Goal: Task Accomplishment & Management: Complete application form

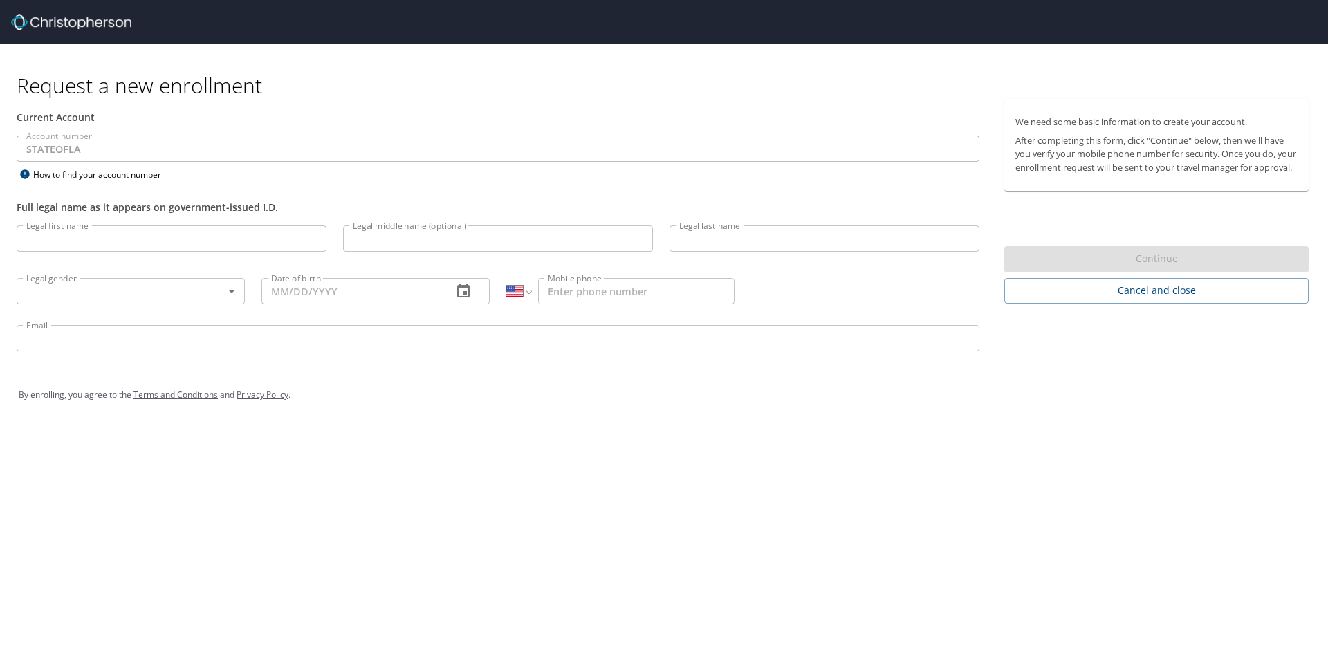
select select "US"
click at [74, 244] on input "Legal first name" at bounding box center [172, 238] width 310 height 26
type input "[PERSON_NAME]"
click at [123, 300] on body "Request a new enrollment Current Account Account number STATEOFLA Account numbe…" at bounding box center [664, 329] width 1328 height 659
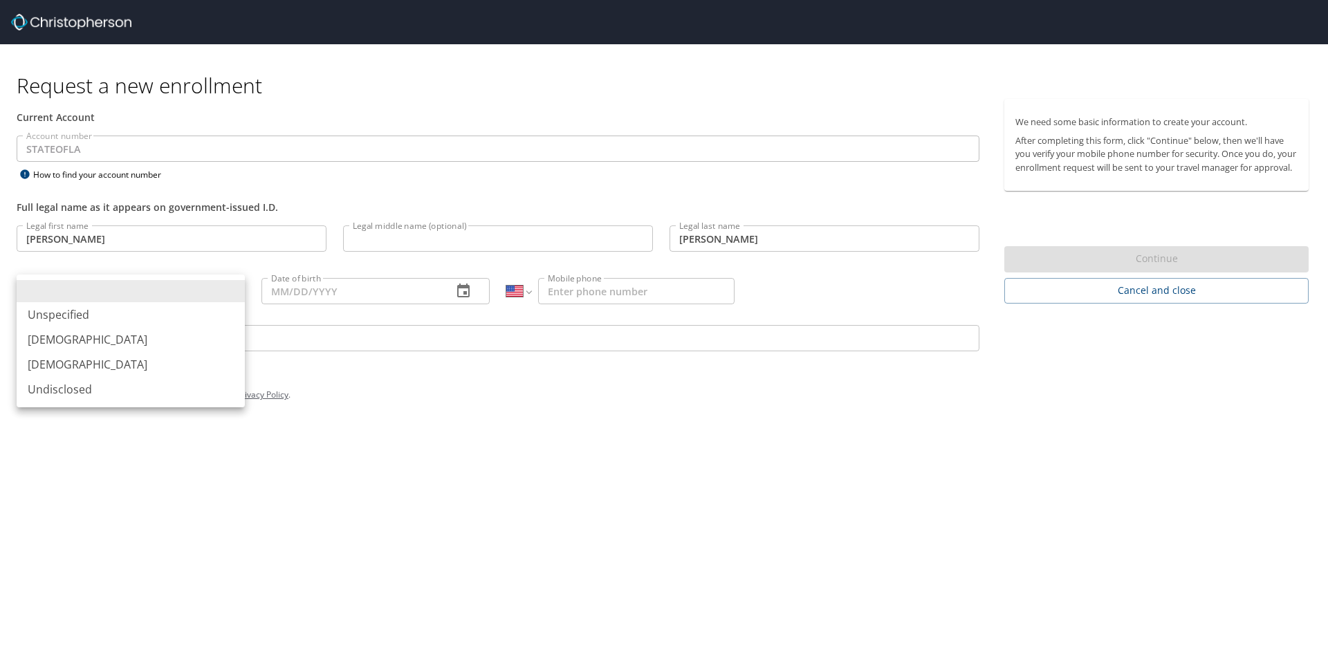
click at [88, 377] on li "Undisclosed" at bounding box center [131, 389] width 228 height 25
type input "Undisclosed"
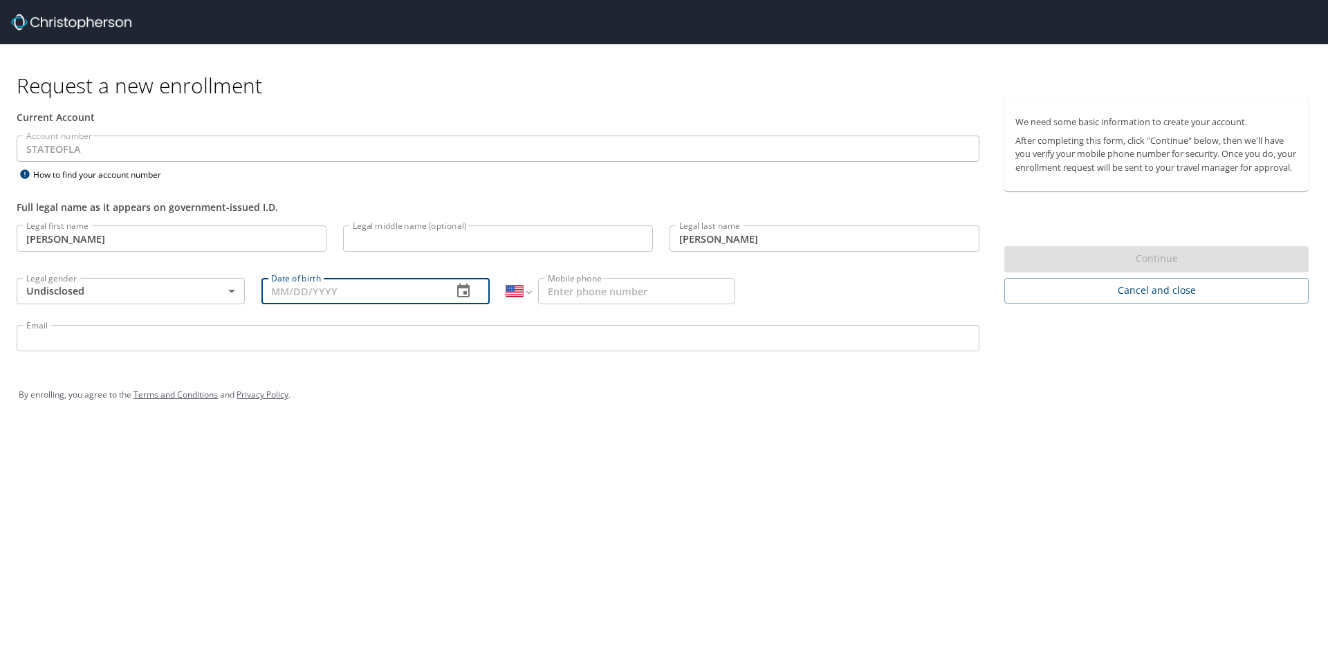
click at [349, 293] on input "Date of birth" at bounding box center [351, 291] width 180 height 26
type input "[DATE]"
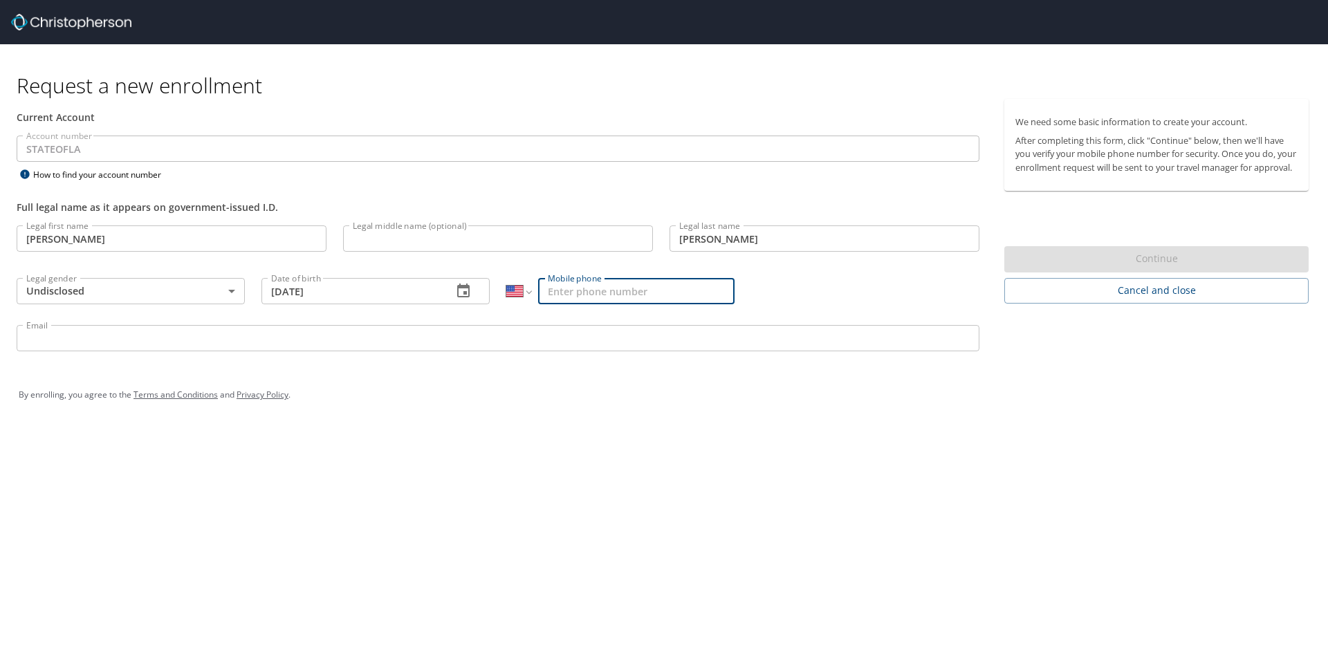
click at [564, 295] on input "Mobile phone" at bounding box center [636, 291] width 196 height 26
type input "[PHONE_NUMBER]"
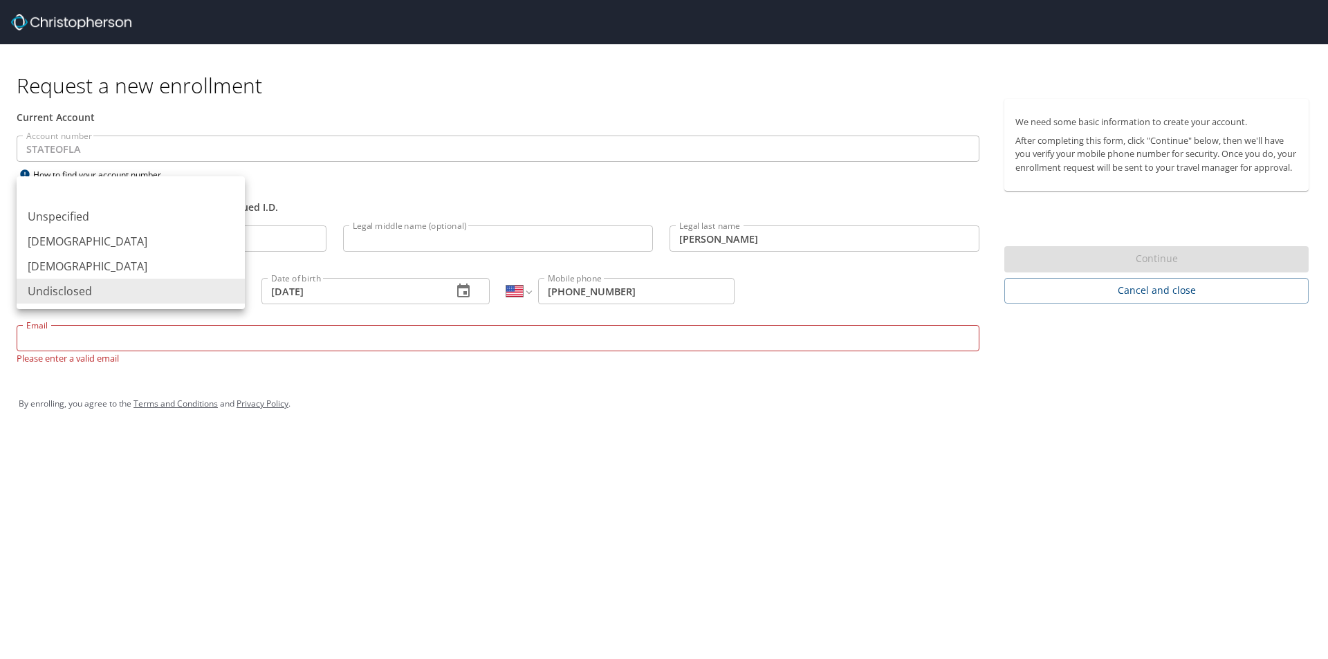
click at [180, 302] on body "Request a new enrollment Current Account Account number STATEOFLA Account numbe…" at bounding box center [664, 329] width 1328 height 659
click at [73, 272] on li "[DEMOGRAPHIC_DATA]" at bounding box center [131, 266] width 228 height 25
type input "[DEMOGRAPHIC_DATA]"
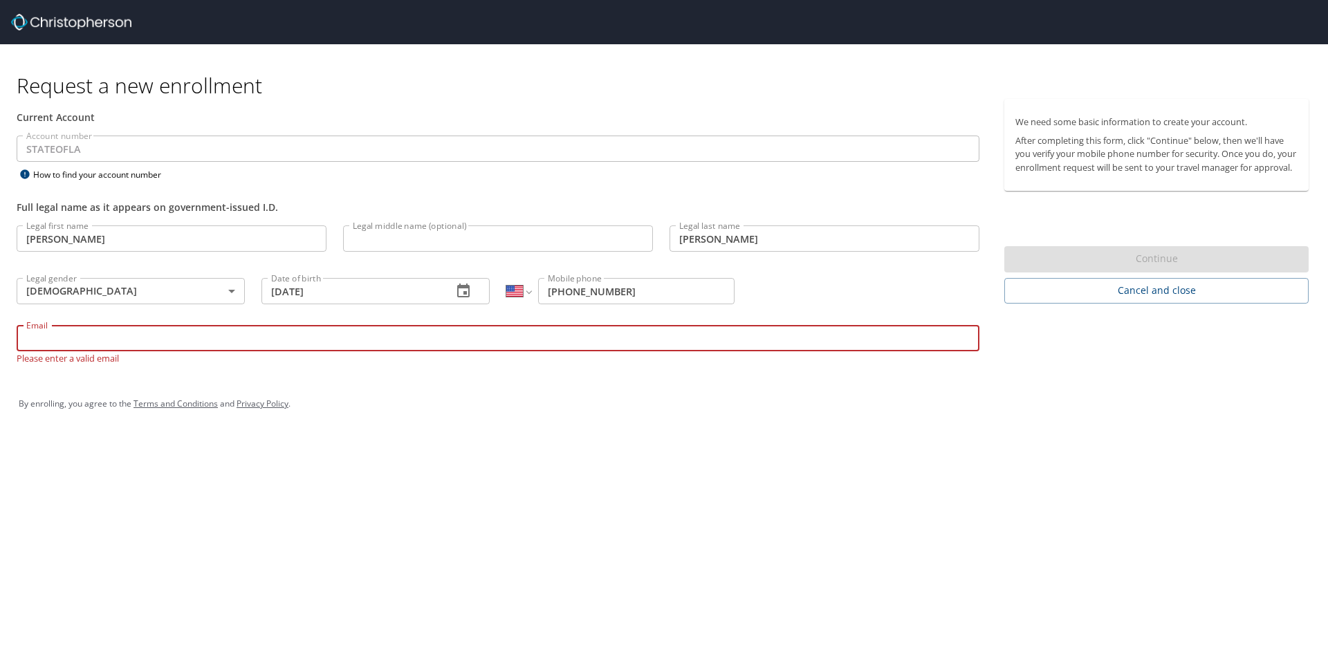
click at [79, 343] on input "Email" at bounding box center [498, 338] width 963 height 26
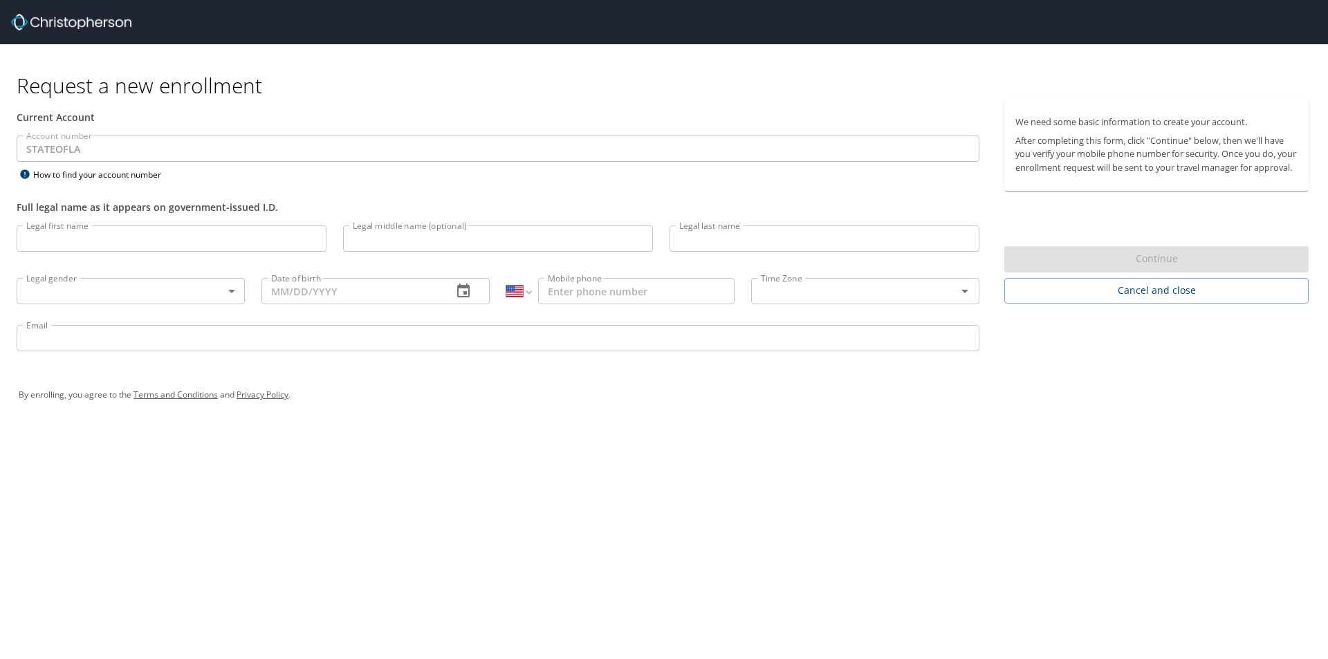
select select "US"
click at [96, 245] on input "Legal first name" at bounding box center [172, 238] width 310 height 26
type input "[PERSON_NAME]"
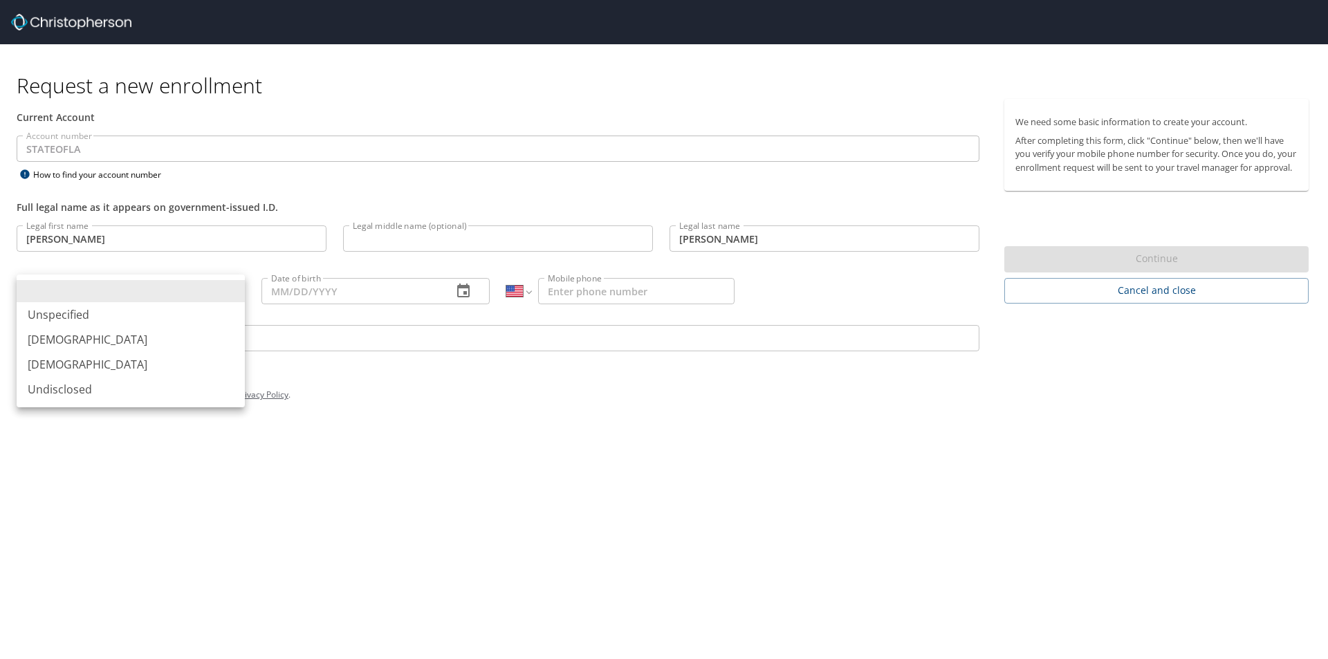
click at [91, 294] on body "Request a new enrollment Current Account Account number STATEOFLA Account numbe…" at bounding box center [664, 329] width 1328 height 659
click at [54, 365] on li "[DEMOGRAPHIC_DATA]" at bounding box center [131, 364] width 228 height 25
type input "[DEMOGRAPHIC_DATA]"
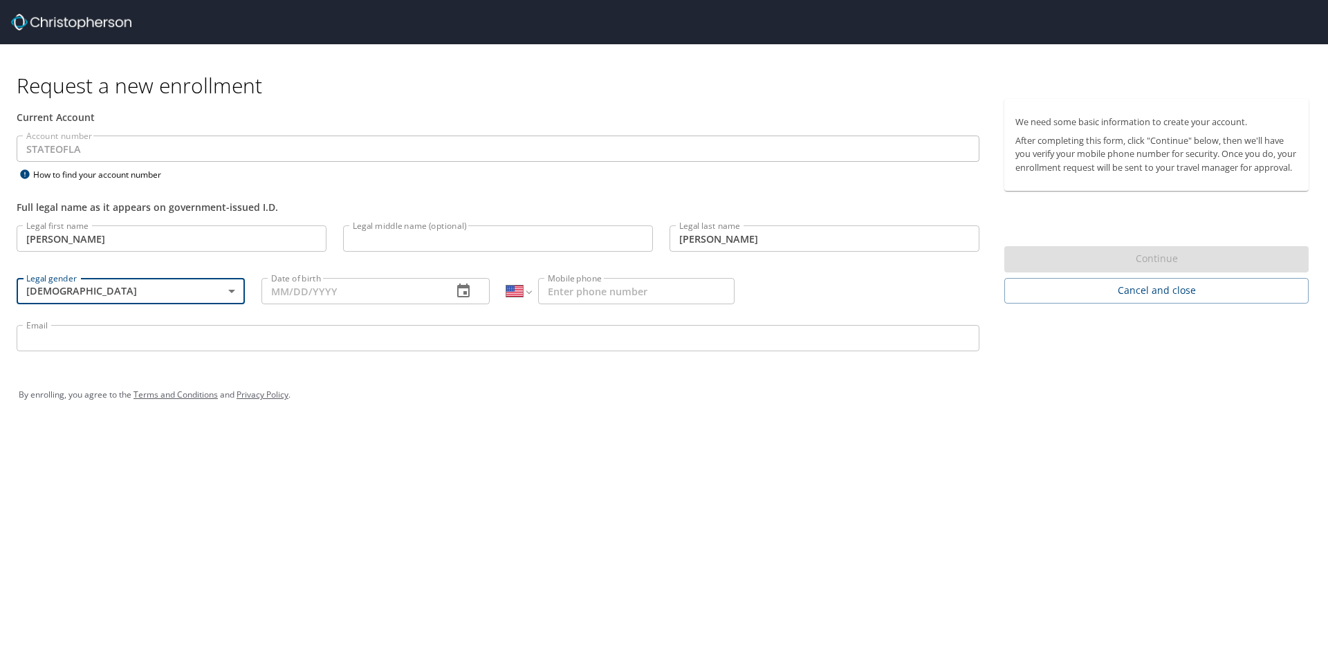
click at [275, 291] on input "Date of birth" at bounding box center [351, 291] width 180 height 26
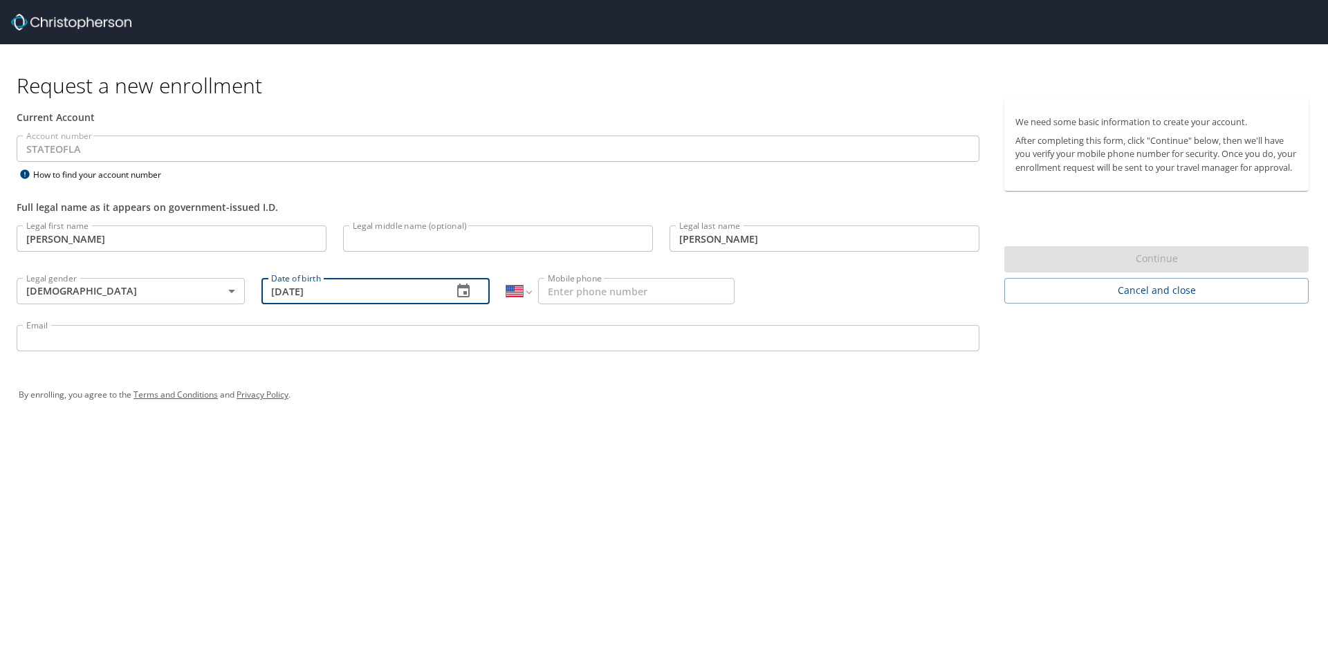
type input "[DATE]"
click at [633, 295] on input "Mobile phone" at bounding box center [636, 291] width 196 height 26
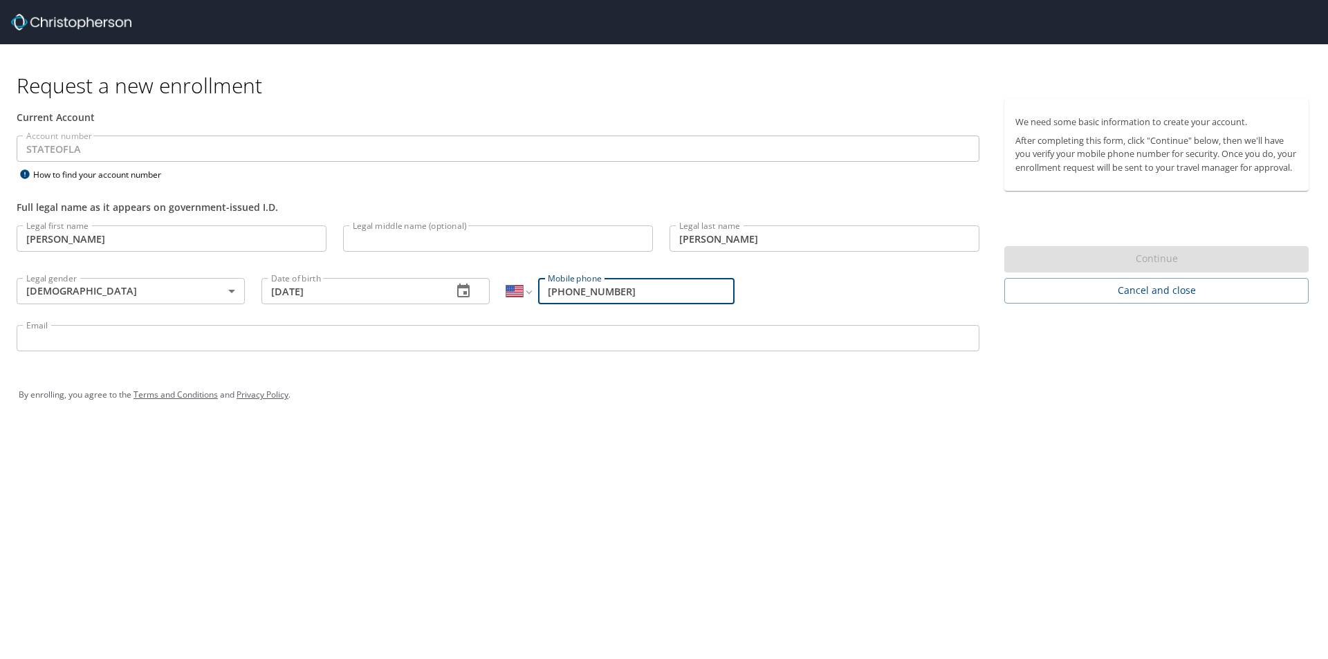
type input "[PHONE_NUMBER]"
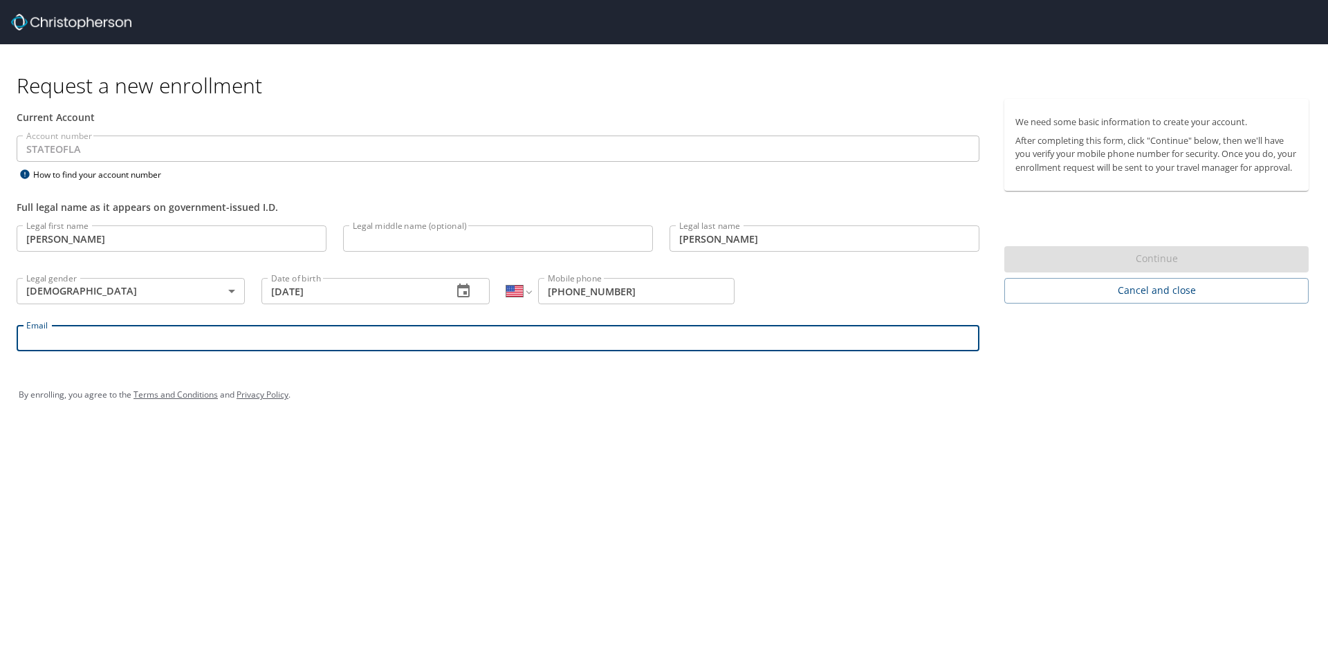
click at [430, 332] on input "Email" at bounding box center [498, 338] width 963 height 26
type input "[EMAIL_ADDRESS][PERSON_NAME][DOMAIN_NAME]"
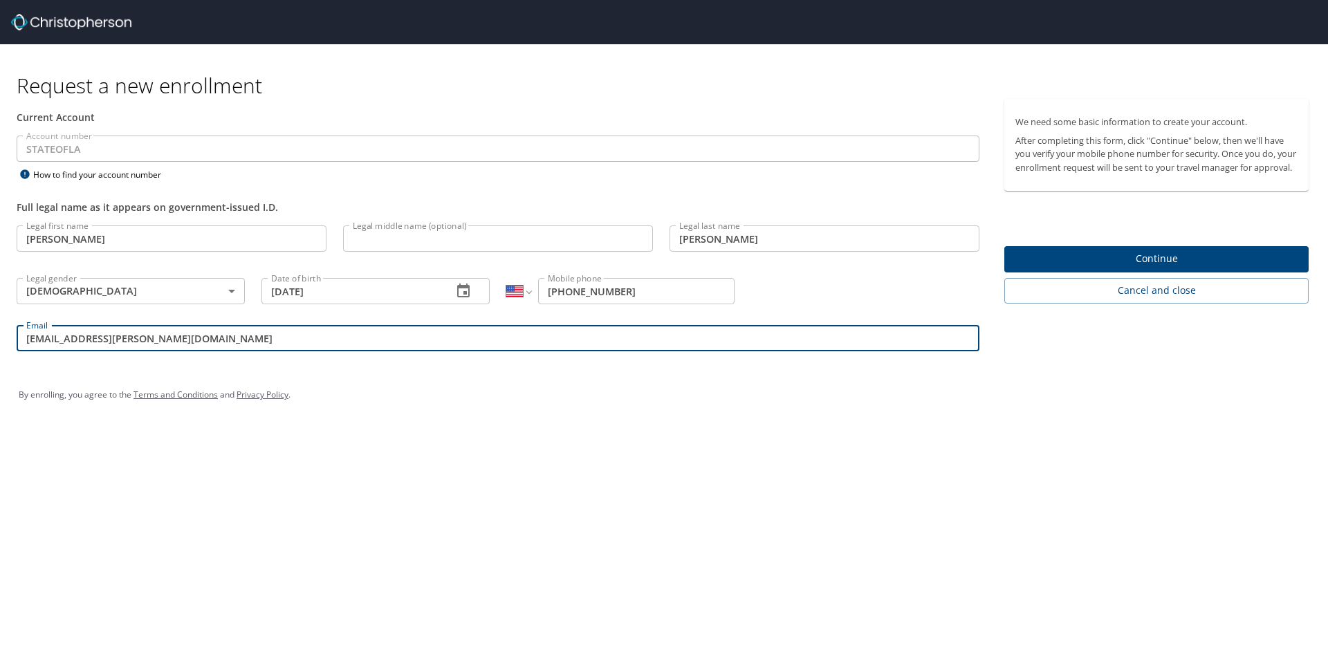
click at [1103, 268] on span "Continue" at bounding box center [1156, 258] width 282 height 17
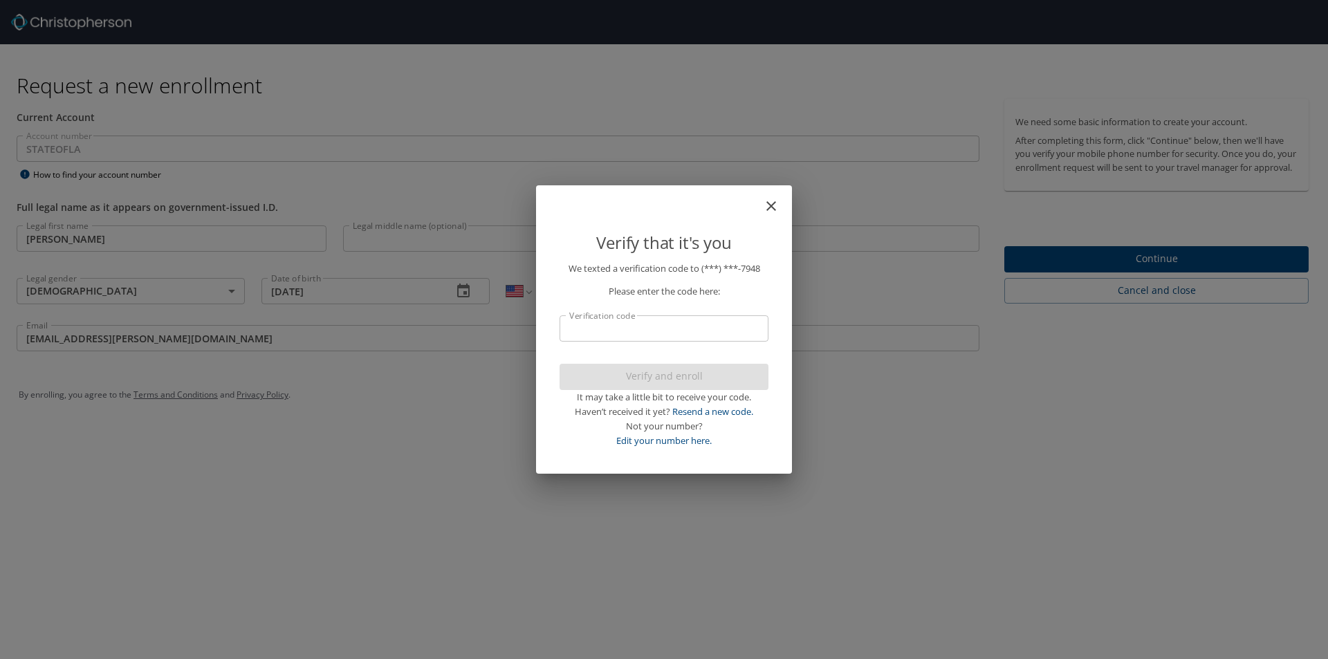
click at [687, 326] on input "Verification code" at bounding box center [663, 328] width 209 height 26
click at [716, 248] on p "Verify that it's you" at bounding box center [663, 243] width 209 height 26
click at [592, 328] on input "Verification code" at bounding box center [663, 328] width 209 height 26
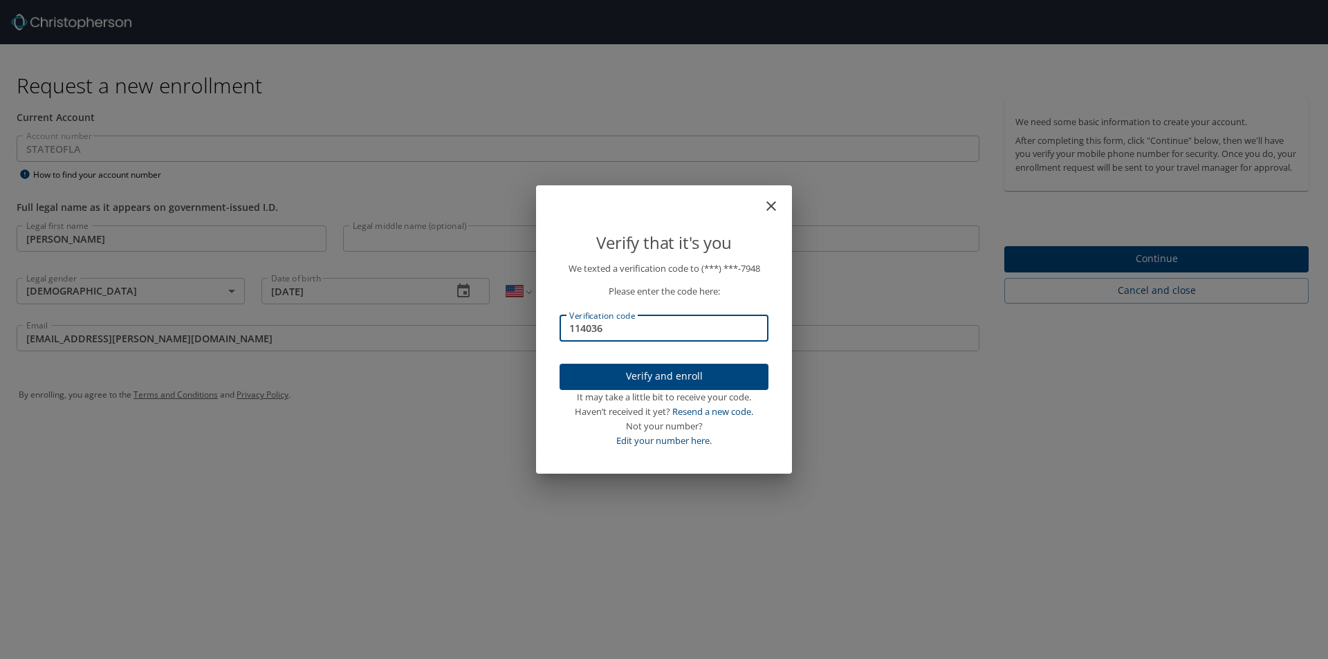
type input "114036"
click at [604, 382] on span "Verify and enroll" at bounding box center [664, 376] width 187 height 17
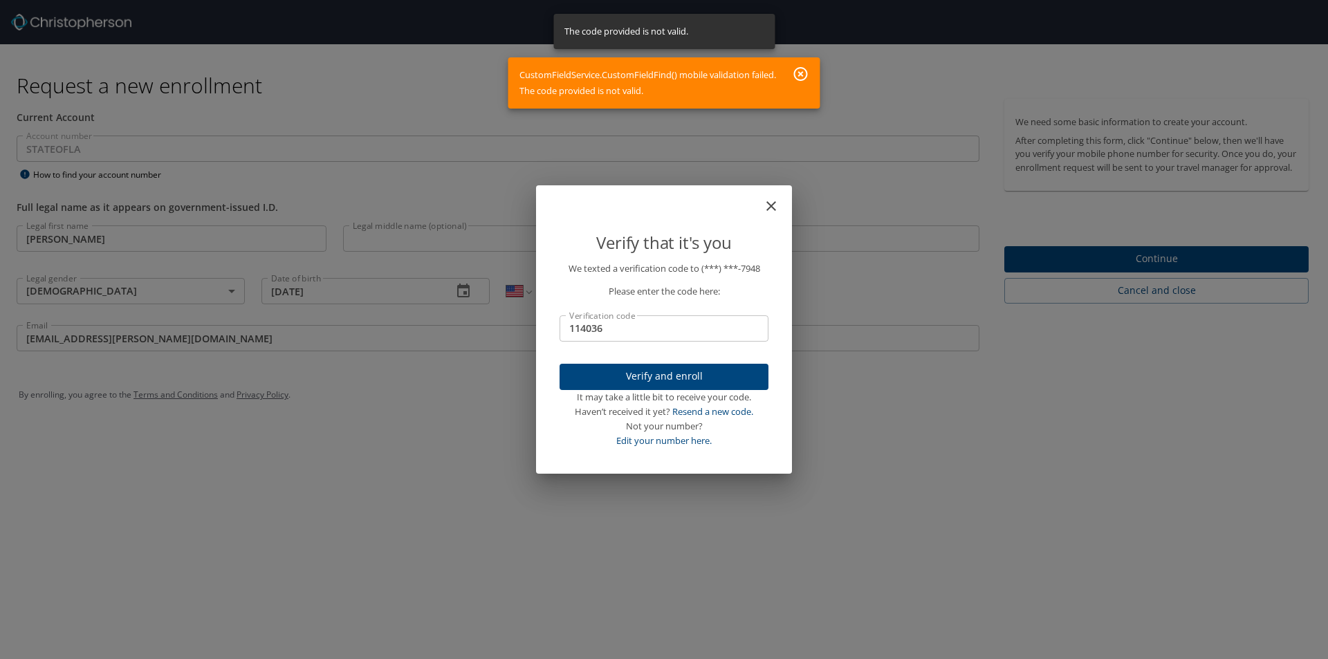
click at [804, 71] on icon "button" at bounding box center [801, 74] width 17 height 17
